Goal: Find specific page/section: Find specific page/section

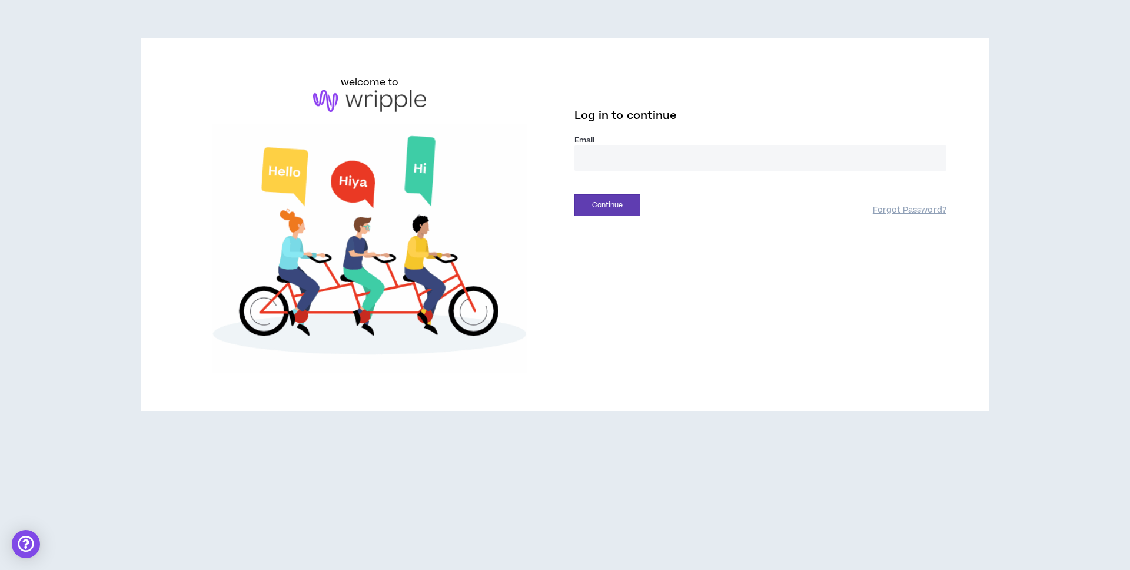
click at [629, 162] on input "email" at bounding box center [761, 157] width 372 height 25
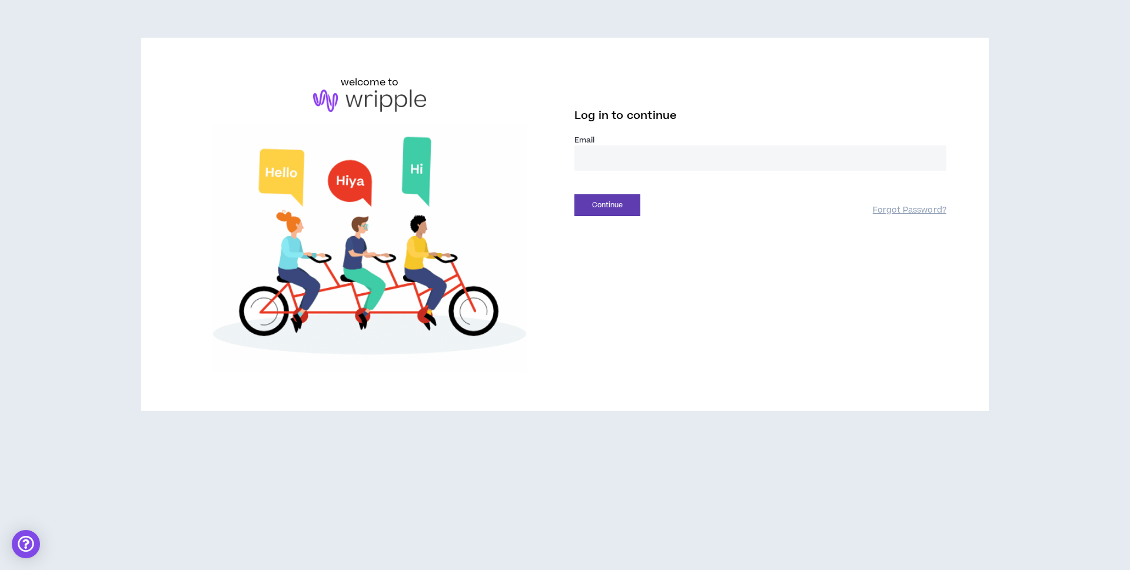
click at [629, 162] on input "email" at bounding box center [761, 157] width 372 height 25
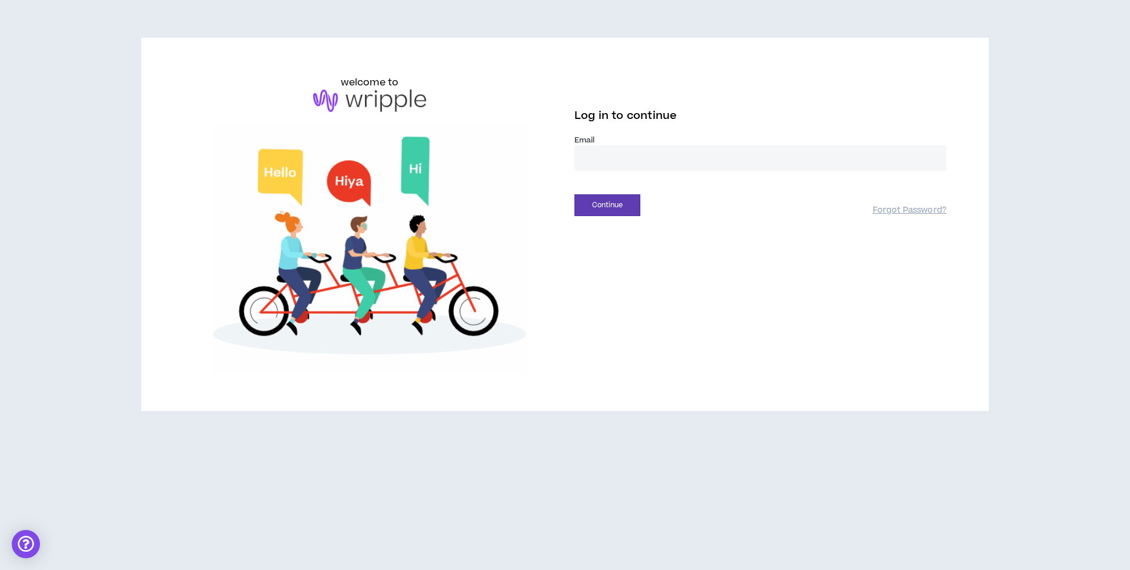
click at [629, 162] on input "email" at bounding box center [761, 157] width 372 height 25
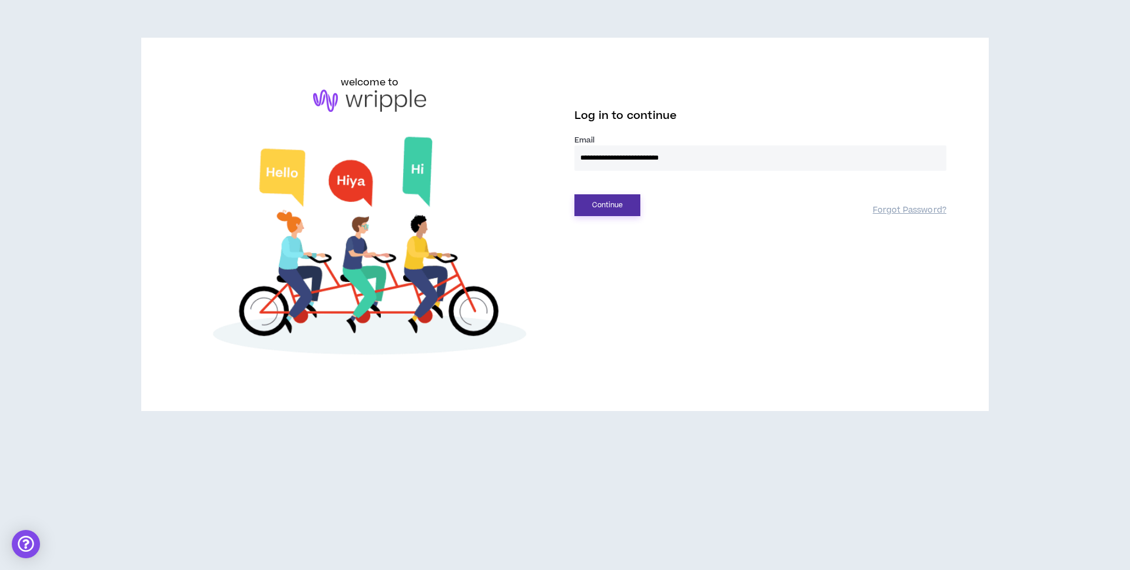
type input "**********"
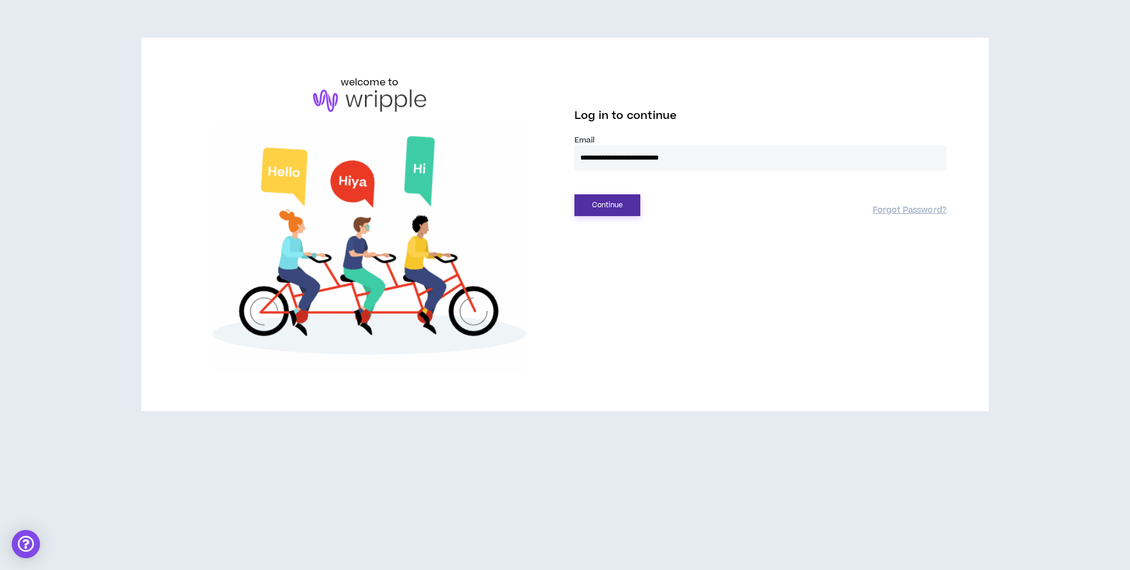
click at [621, 204] on button "Continue" at bounding box center [608, 205] width 66 height 22
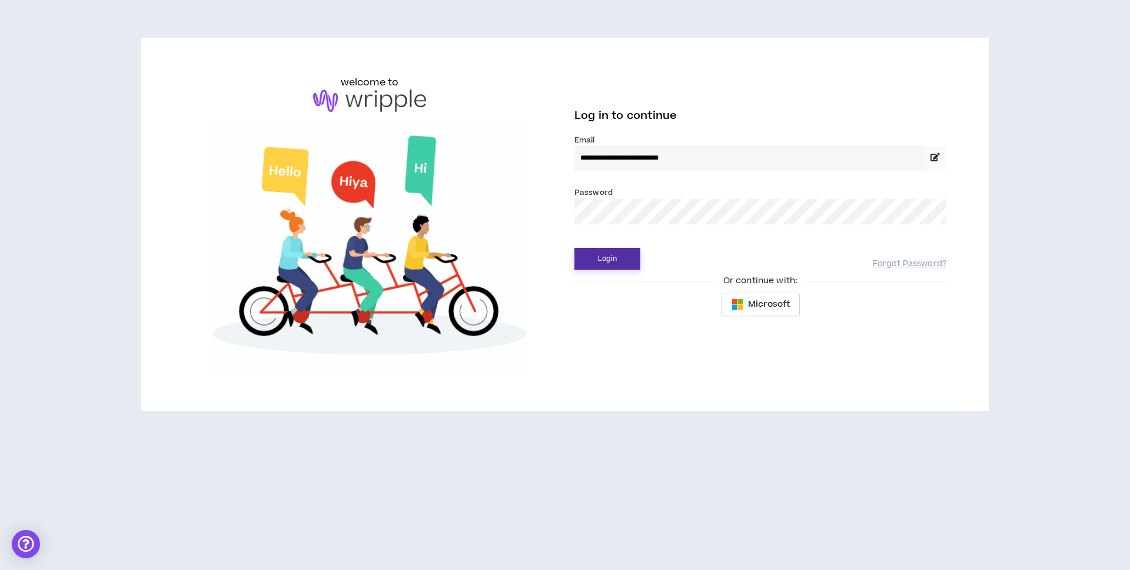
click at [612, 261] on button "Login" at bounding box center [608, 259] width 66 height 22
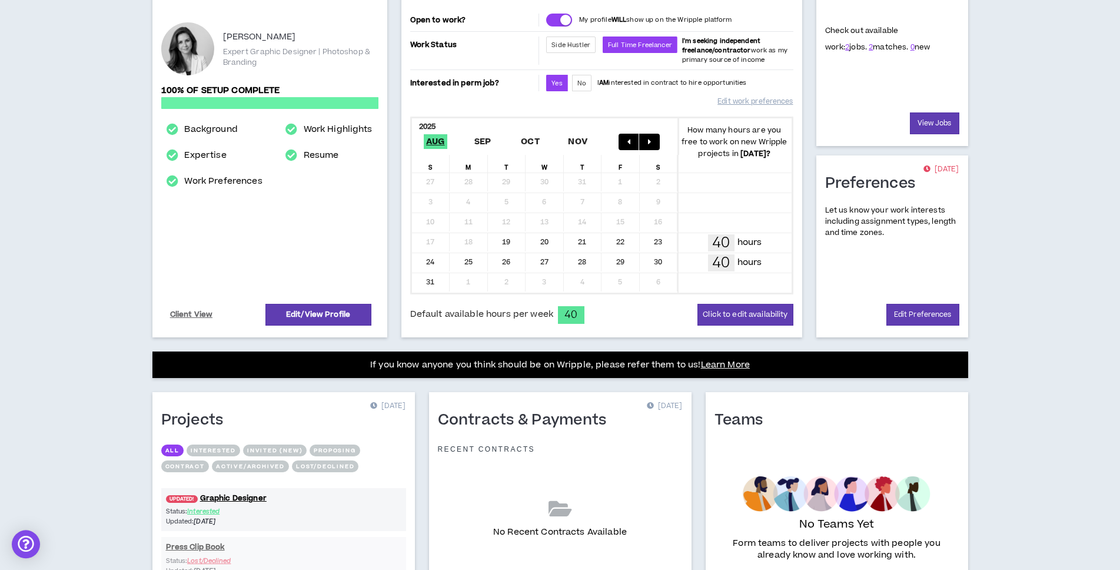
scroll to position [245, 0]
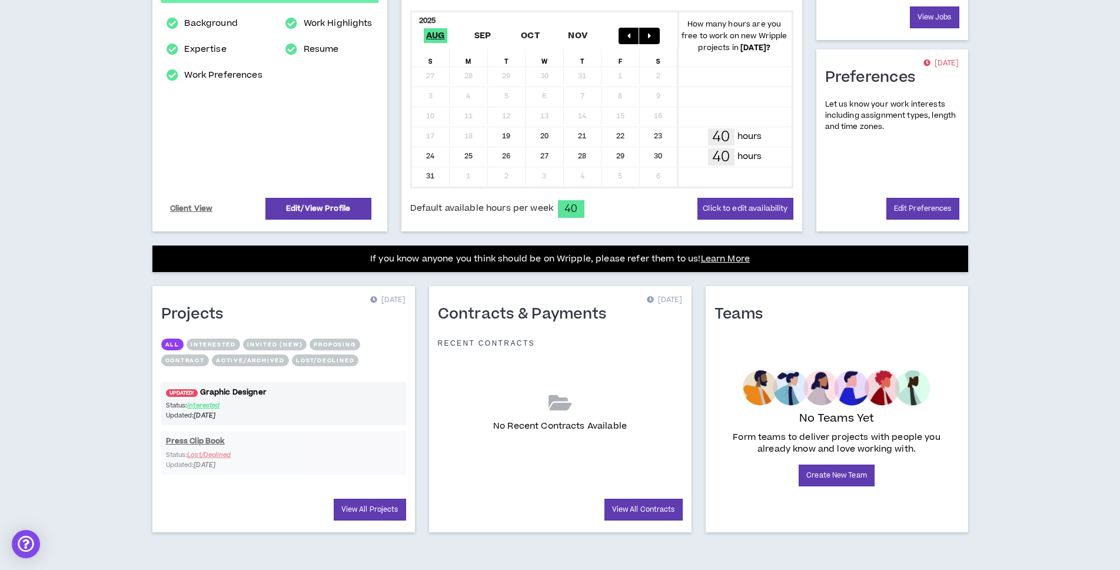
click at [245, 392] on link "UPDATED! Graphic Designer" at bounding box center [283, 392] width 245 height 11
